Goal: Transaction & Acquisition: Subscribe to service/newsletter

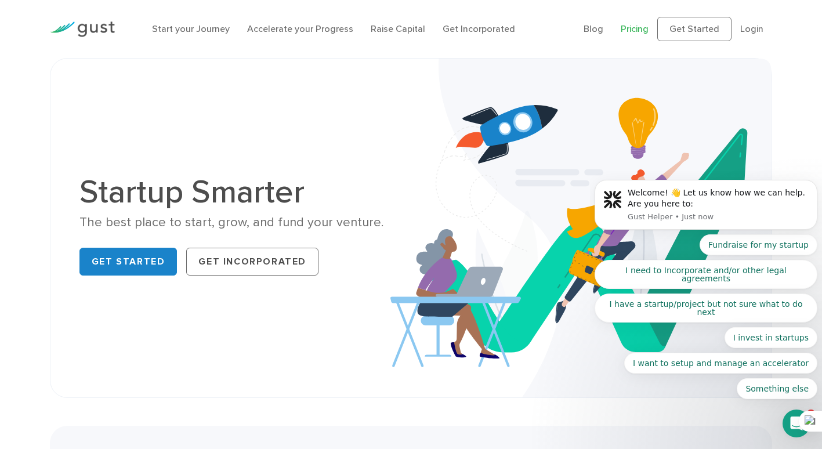
click at [638, 29] on link "Pricing" at bounding box center [635, 28] width 28 height 11
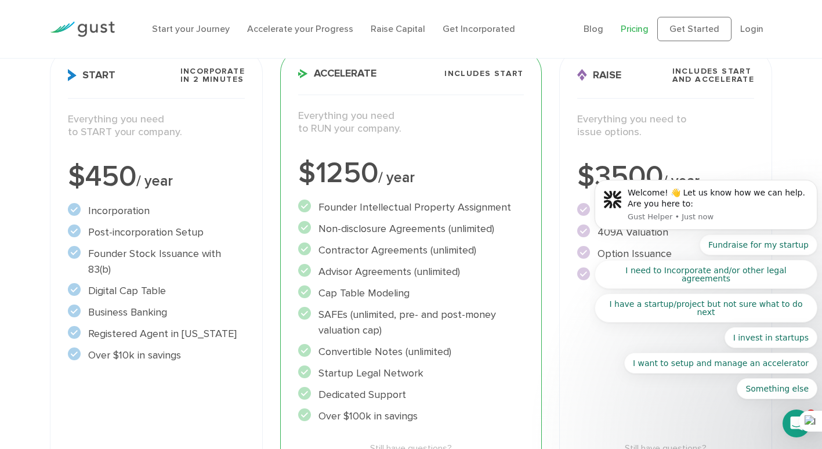
scroll to position [174, 0]
click at [472, 302] on ul "Founder Intellectual Property Assignment" at bounding box center [411, 311] width 226 height 225
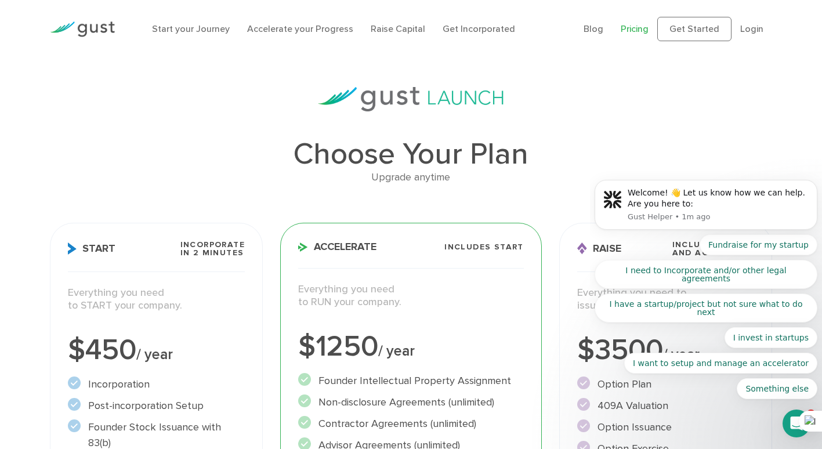
scroll to position [0, 0]
click at [402, 28] on link "Raise Capital" at bounding box center [398, 28] width 55 height 11
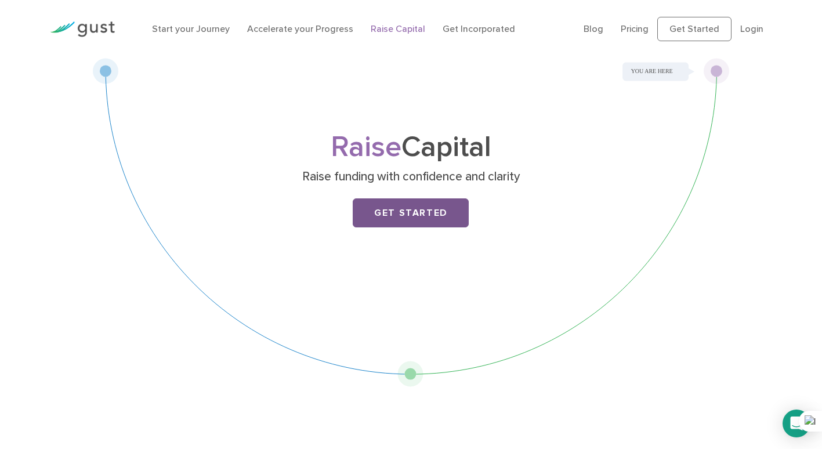
click at [431, 215] on link "Get Started" at bounding box center [411, 212] width 116 height 29
